Goal: Information Seeking & Learning: Find specific page/section

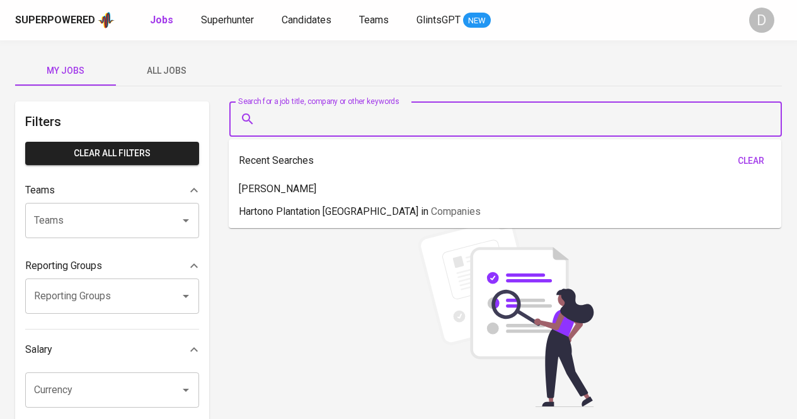
click at [376, 115] on input "Search for a job title, company or other keywords" at bounding box center [508, 119] width 497 height 24
paste input "PT Bumimulia Indah Lestari"
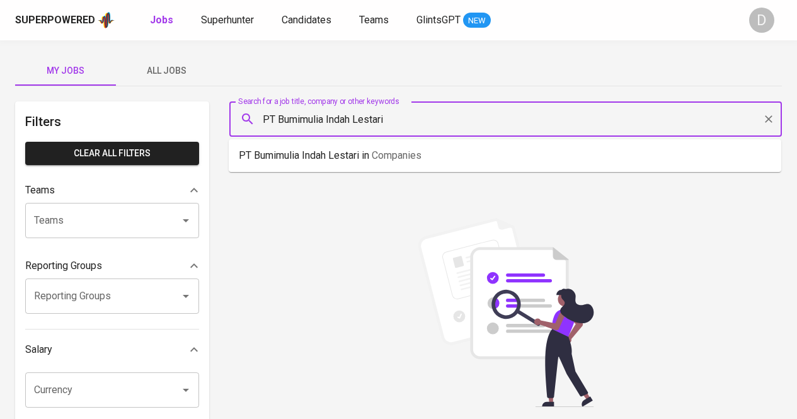
click at [483, 167] on div "PT Bumimulia Indah Lestari in Companies" at bounding box center [505, 155] width 553 height 33
click at [400, 161] on p "PT Bumimulia Indah Lestari in Companies" at bounding box center [330, 155] width 183 height 15
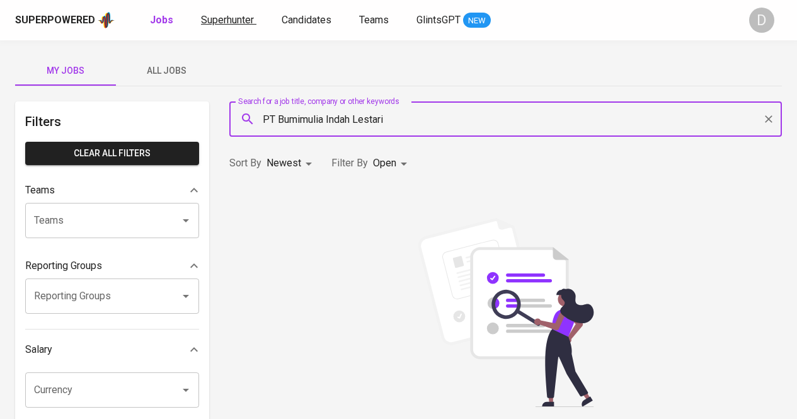
type input "PT Bumimulia Indah Lestari"
click at [206, 23] on span "Superhunter" at bounding box center [227, 20] width 53 height 12
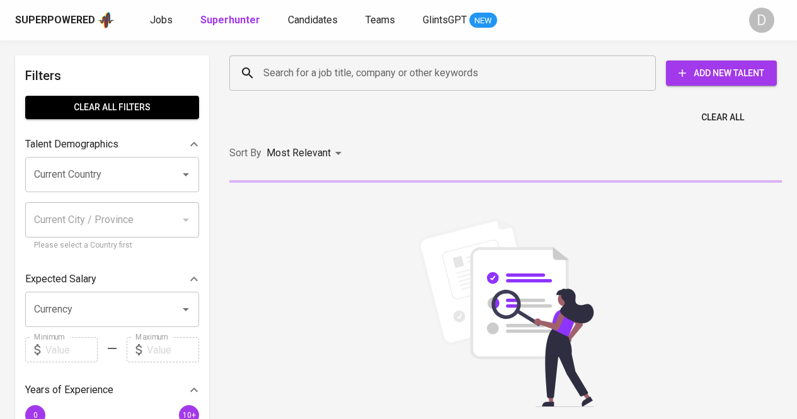
click at [287, 75] on input "Search for a job title, company or other keywords" at bounding box center [445, 73] width 371 height 24
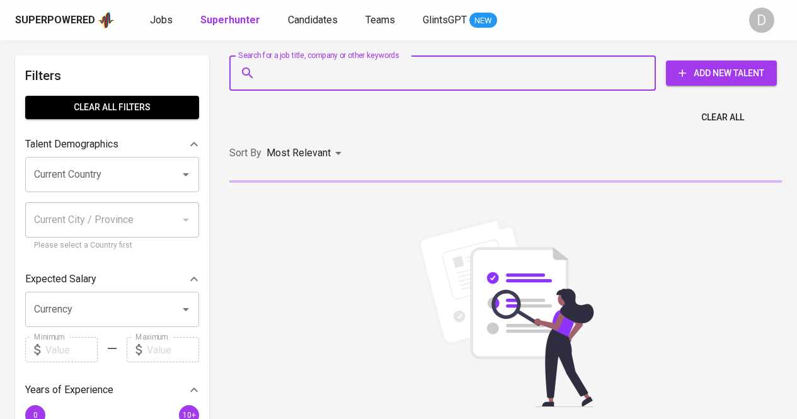
paste input "PT Bumimulia Indah Lestari"
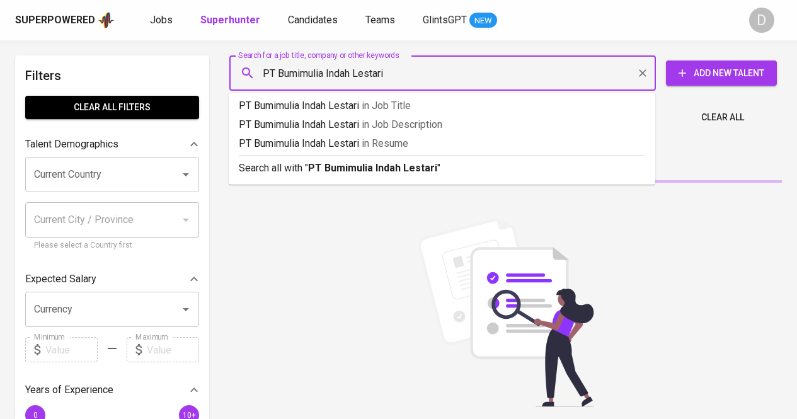
click at [282, 73] on input "PT Bumimulia Indah Lestari" at bounding box center [445, 73] width 371 height 24
click at [280, 73] on input "PT Bumimulia Indah Lestari" at bounding box center [445, 73] width 371 height 24
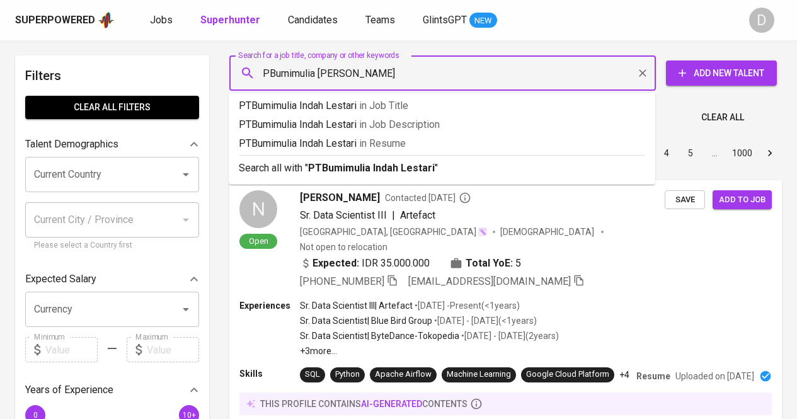
type input "Bumimulia Indah Lestari"
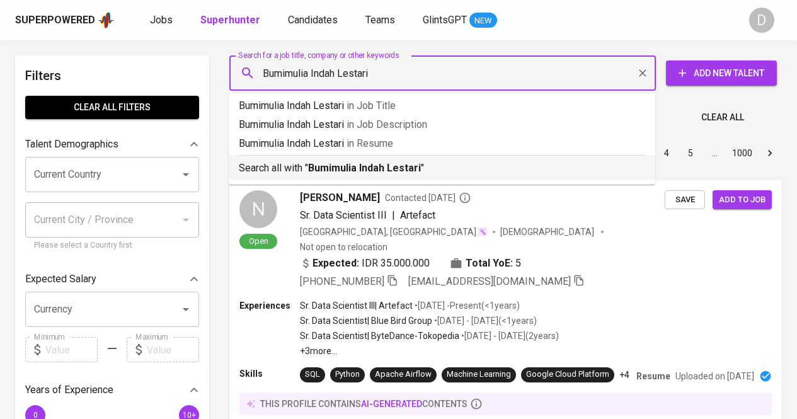
click at [335, 169] on b "Bumimulia Indah Lestari" at bounding box center [364, 168] width 113 height 12
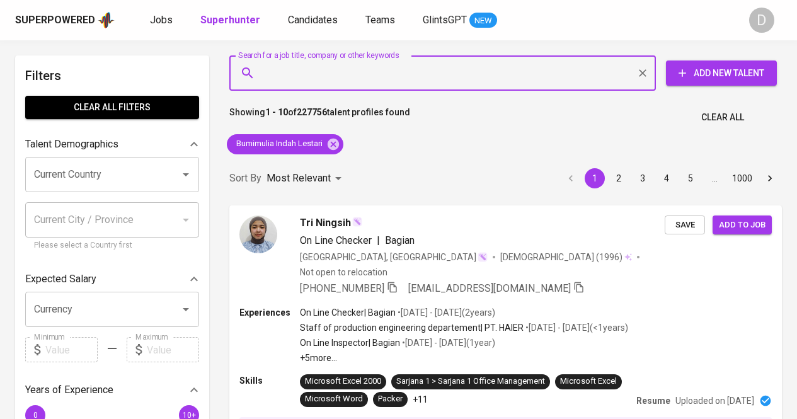
drag, startPoint x: 806, startPoint y: 16, endPoint x: 492, endPoint y: 139, distance: 337.7
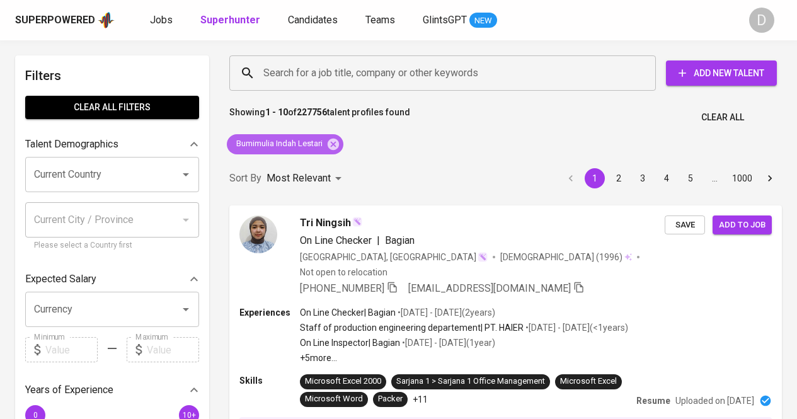
click at [269, 142] on span "Bumimulia Indah Lestari" at bounding box center [278, 144] width 103 height 12
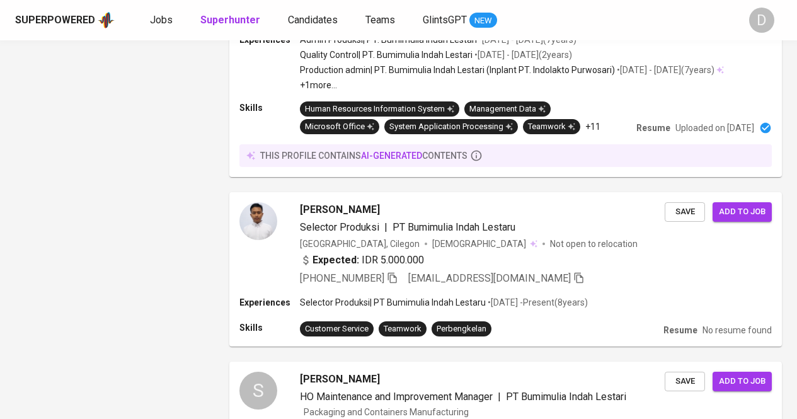
scroll to position [2204, 0]
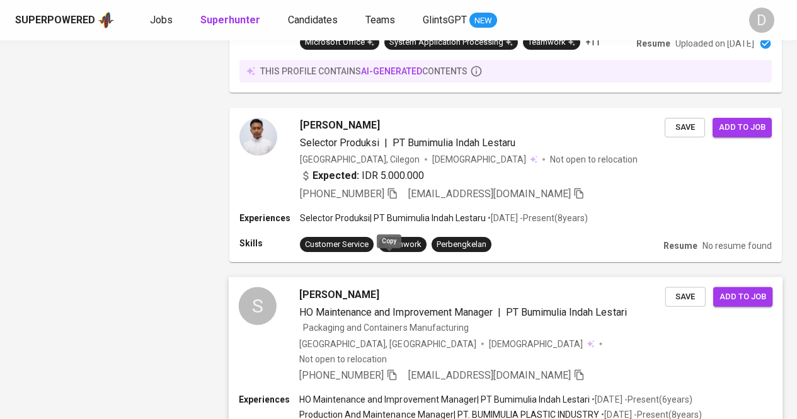
click at [388, 369] on icon "button" at bounding box center [391, 374] width 11 height 11
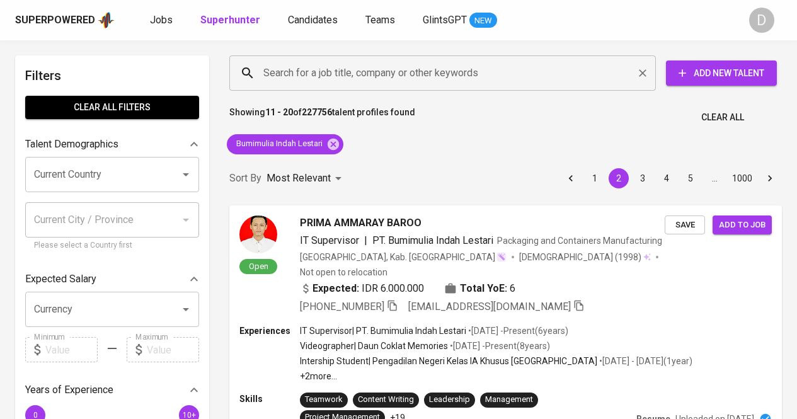
click at [415, 85] on div "Search for a job title, company or other keywords" at bounding box center [442, 72] width 427 height 35
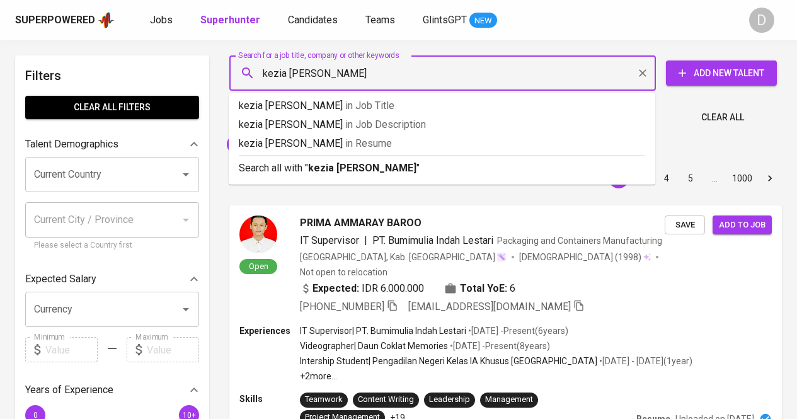
type input "kezia [PERSON_NAME]"
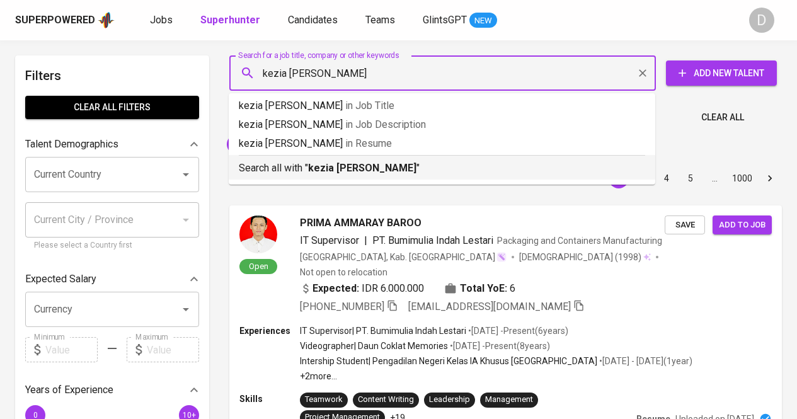
click at [355, 165] on b "kezia [PERSON_NAME]" at bounding box center [362, 168] width 108 height 12
click at [355, 165] on div "Sort By Most Relevant MOST_RELEVANT 1 2 3 4 5 … 1000" at bounding box center [506, 178] width 568 height 38
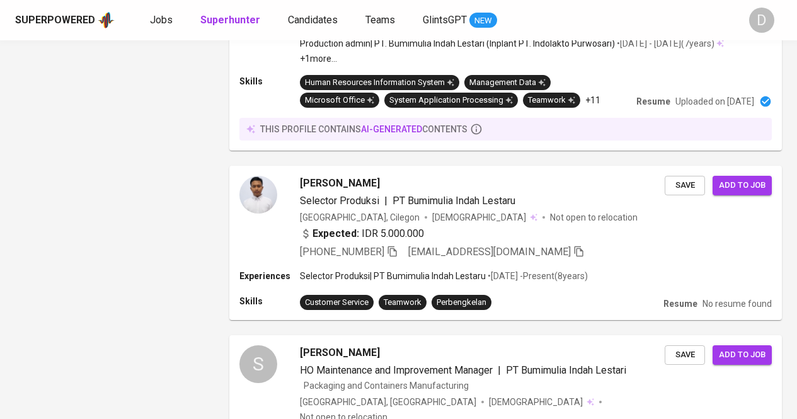
scroll to position [2238, 0]
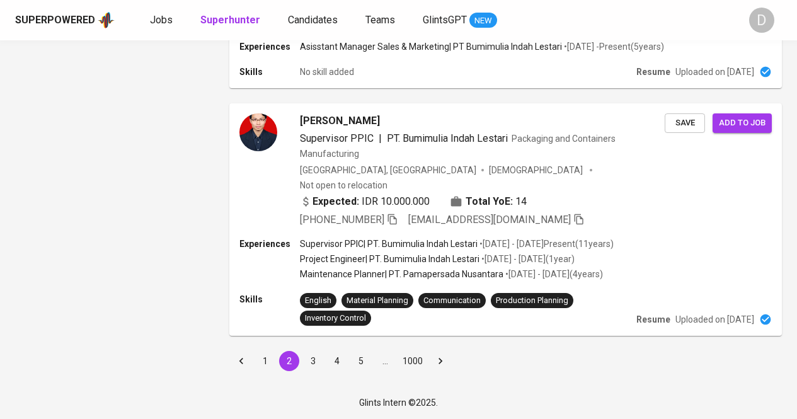
scroll to position [28, 0]
